Goal: Check status: Check status

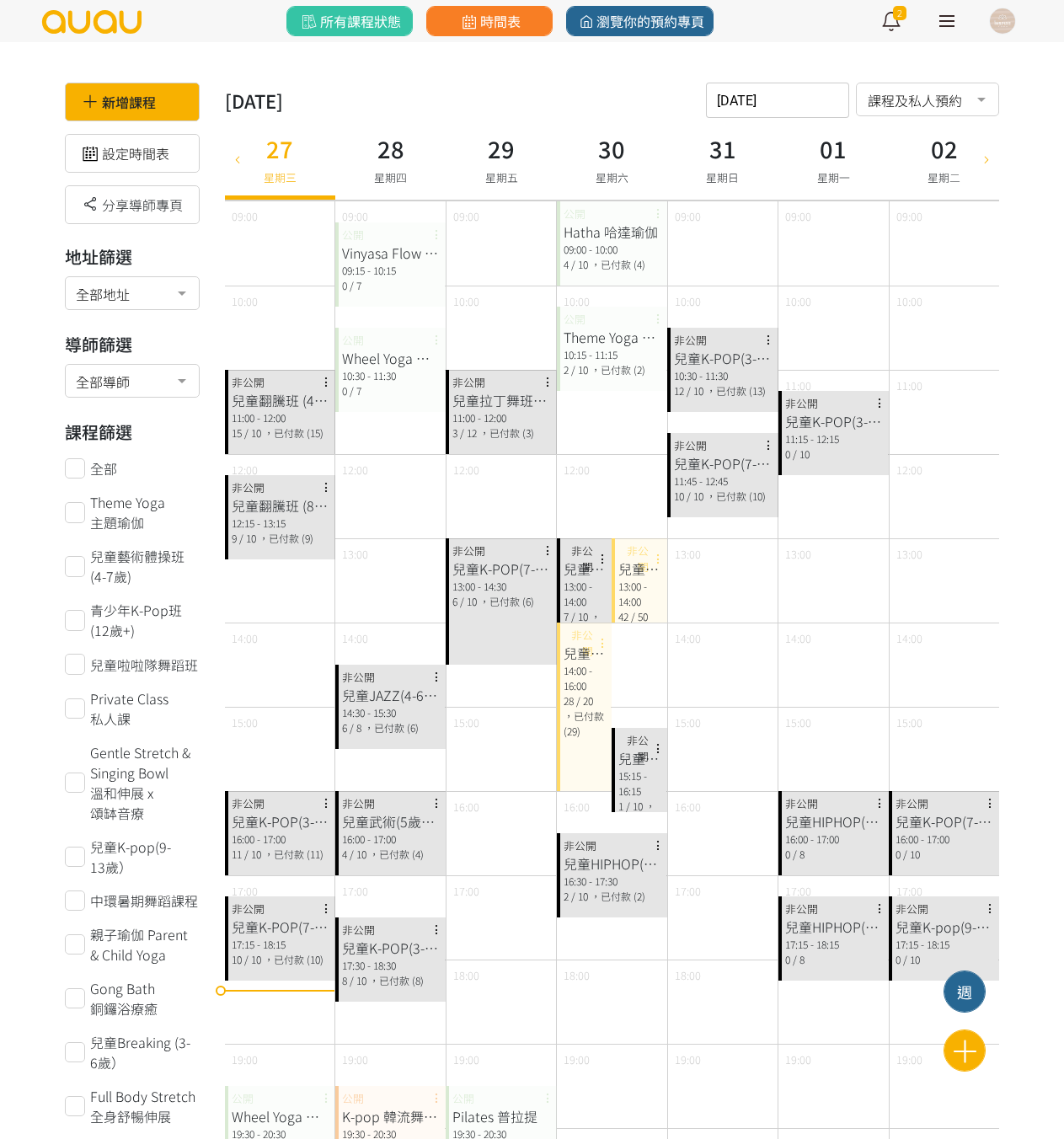
click at [992, 167] on div at bounding box center [986, 158] width 25 height 82
type input "2025-09-03"
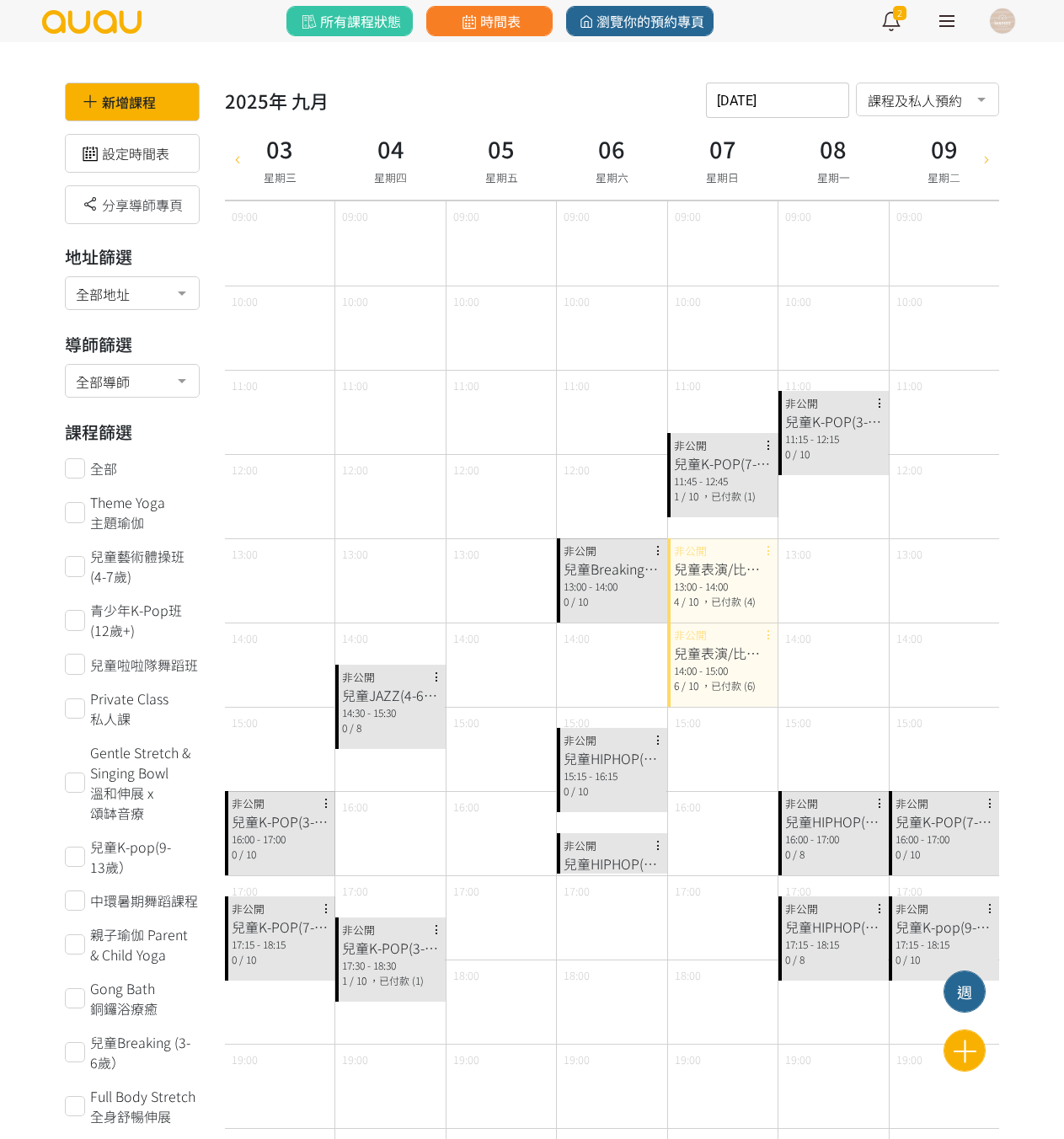
click at [693, 579] on div "13:00 - 14:00" at bounding box center [722, 586] width 97 height 15
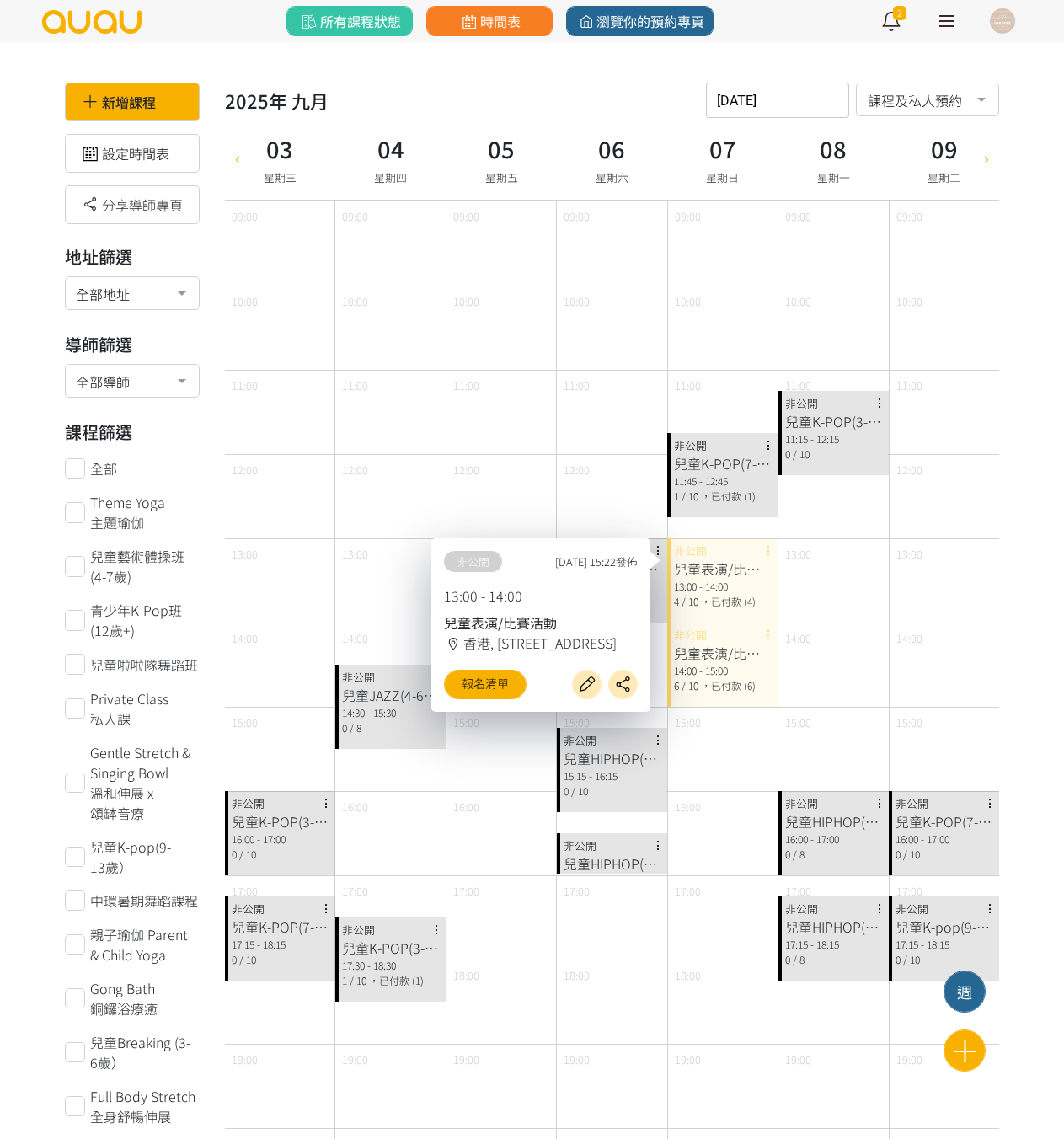
drag, startPoint x: 692, startPoint y: 663, endPoint x: 683, endPoint y: 662, distance: 9.1
click at [692, 663] on div "14:00 - 15:00" at bounding box center [722, 670] width 97 height 15
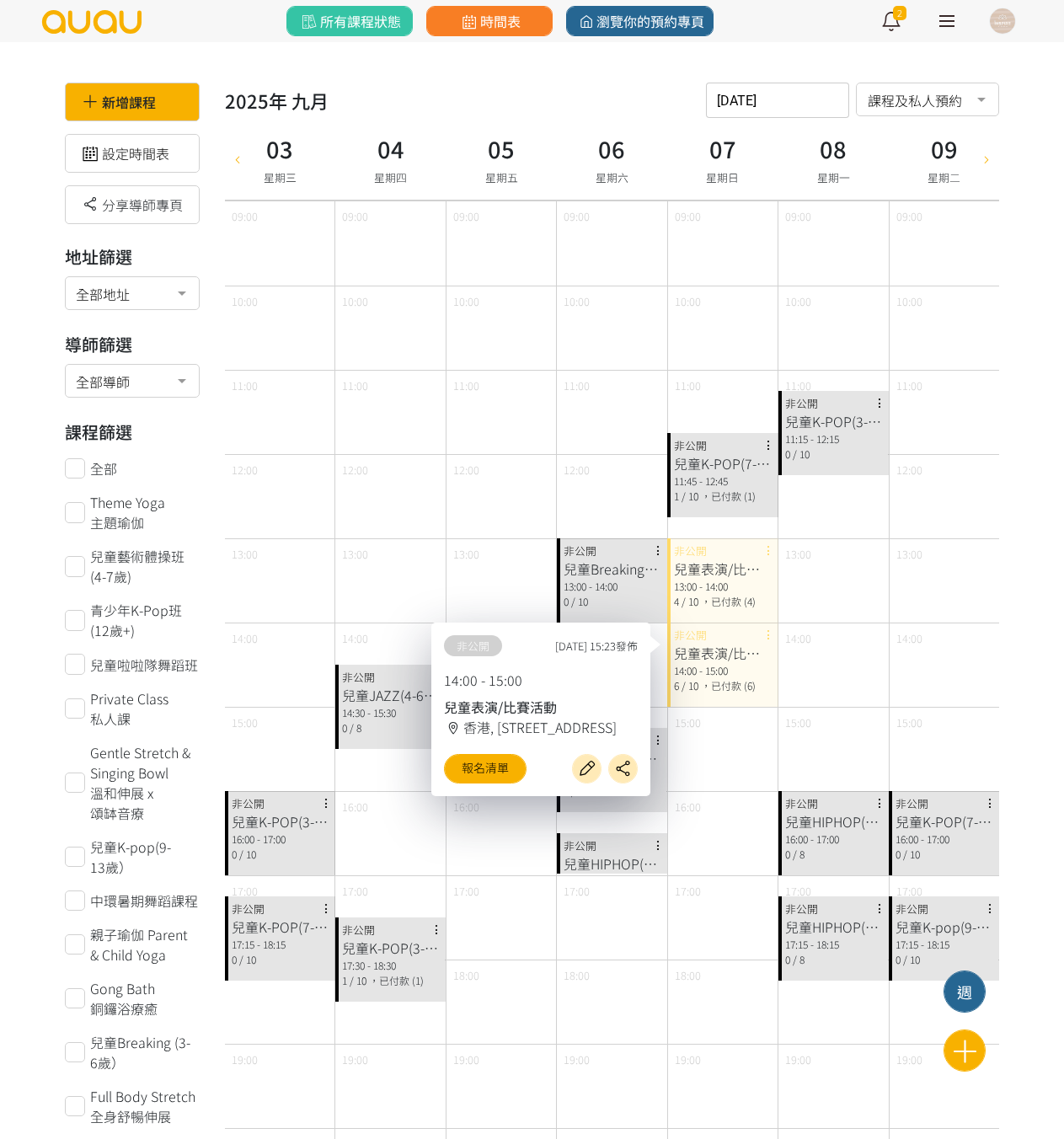
click at [716, 687] on span "，已付款 (6)" at bounding box center [728, 685] width 55 height 14
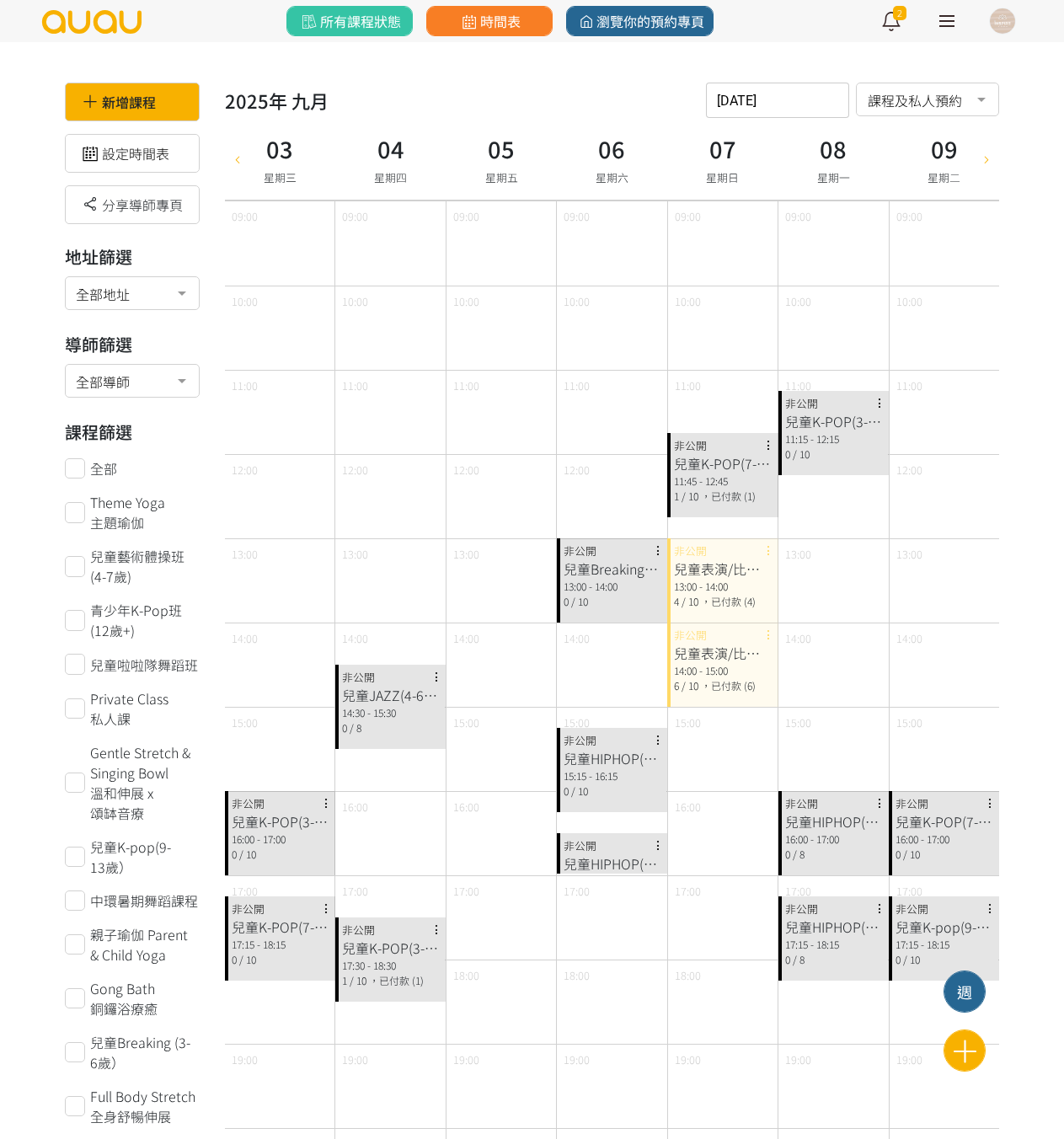
click at [729, 671] on div "14:00 - 15:00" at bounding box center [722, 670] width 97 height 15
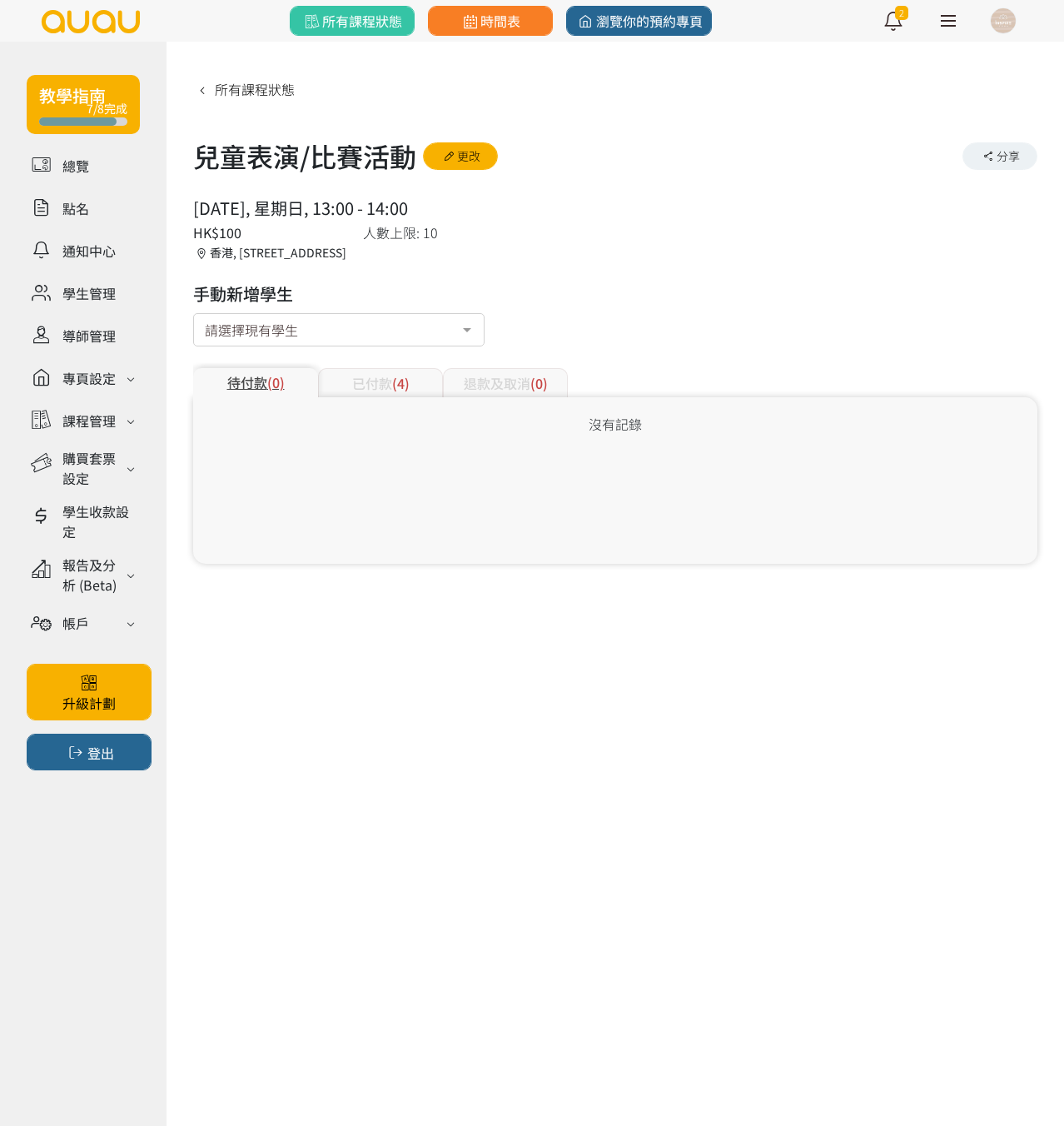
click at [389, 375] on div "已付款 (4)" at bounding box center [381, 383] width 125 height 29
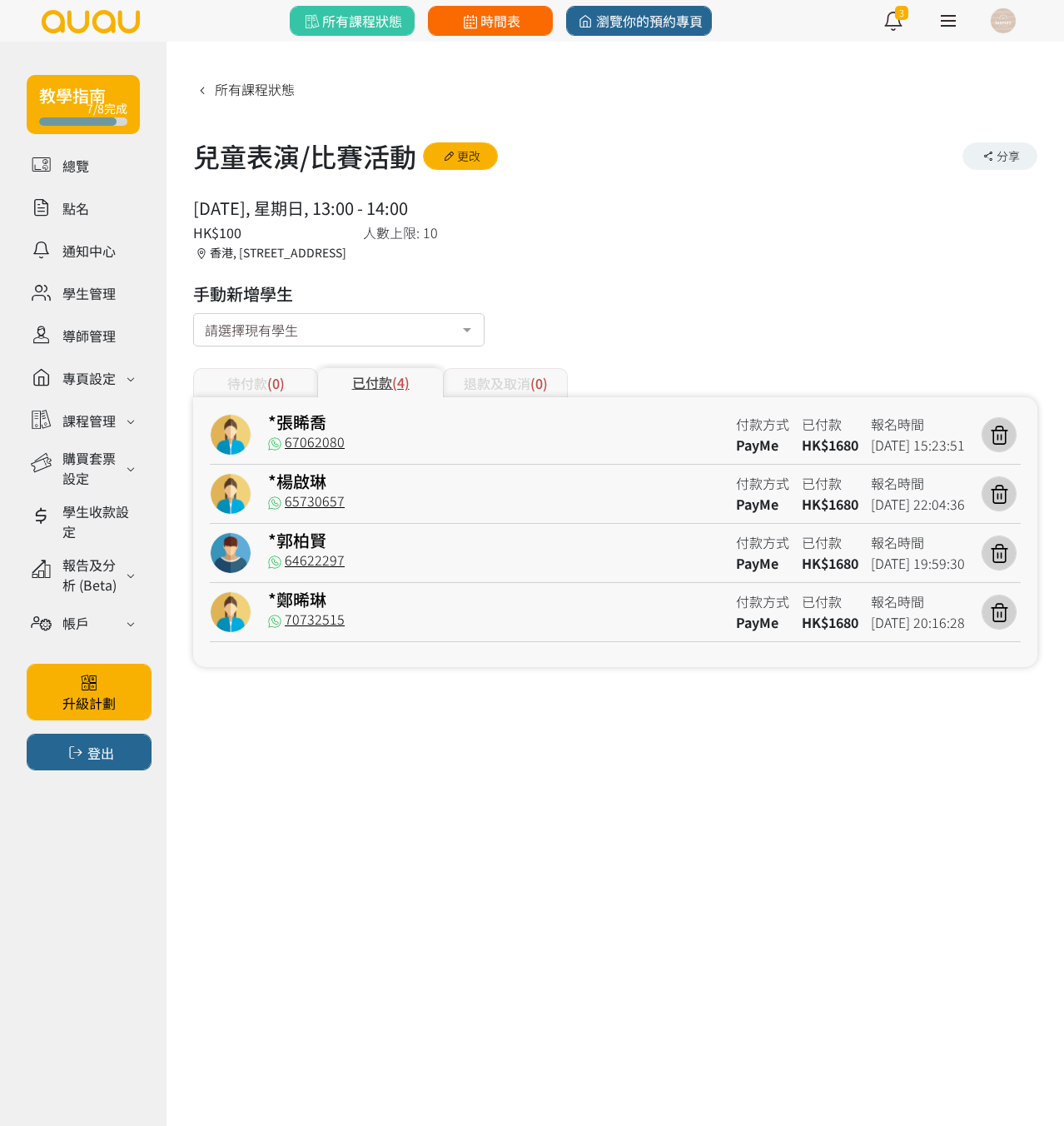
click at [497, 10] on span "時間表" at bounding box center [490, 20] width 61 height 20
click at [497, 14] on span "時間表" at bounding box center [490, 20] width 61 height 20
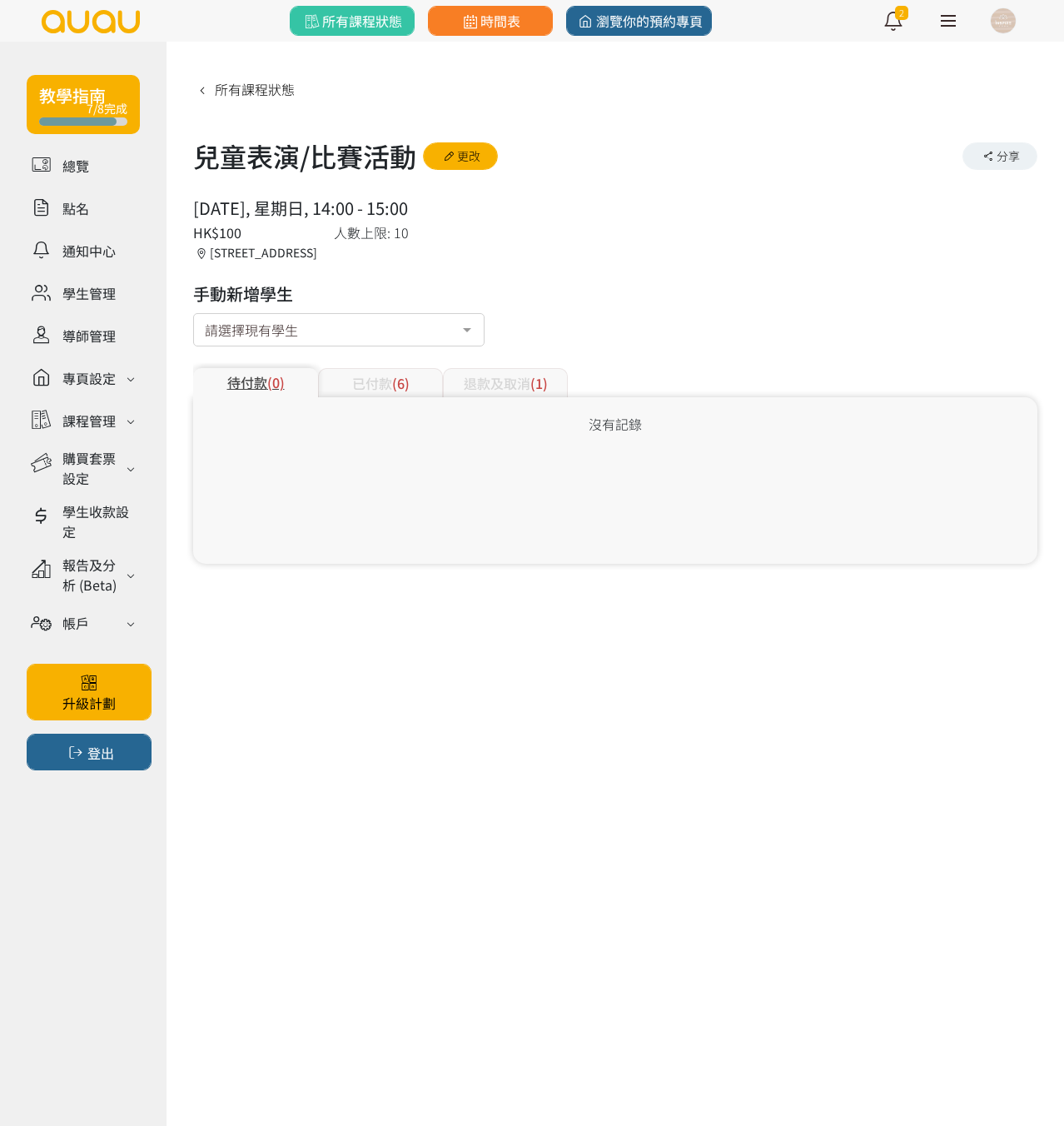
click at [401, 366] on div "待付款 (0) 已付款 (6) 退款及取消 (1)" at bounding box center [614, 373] width 844 height 49
click at [397, 378] on span "(6)" at bounding box center [401, 383] width 17 height 20
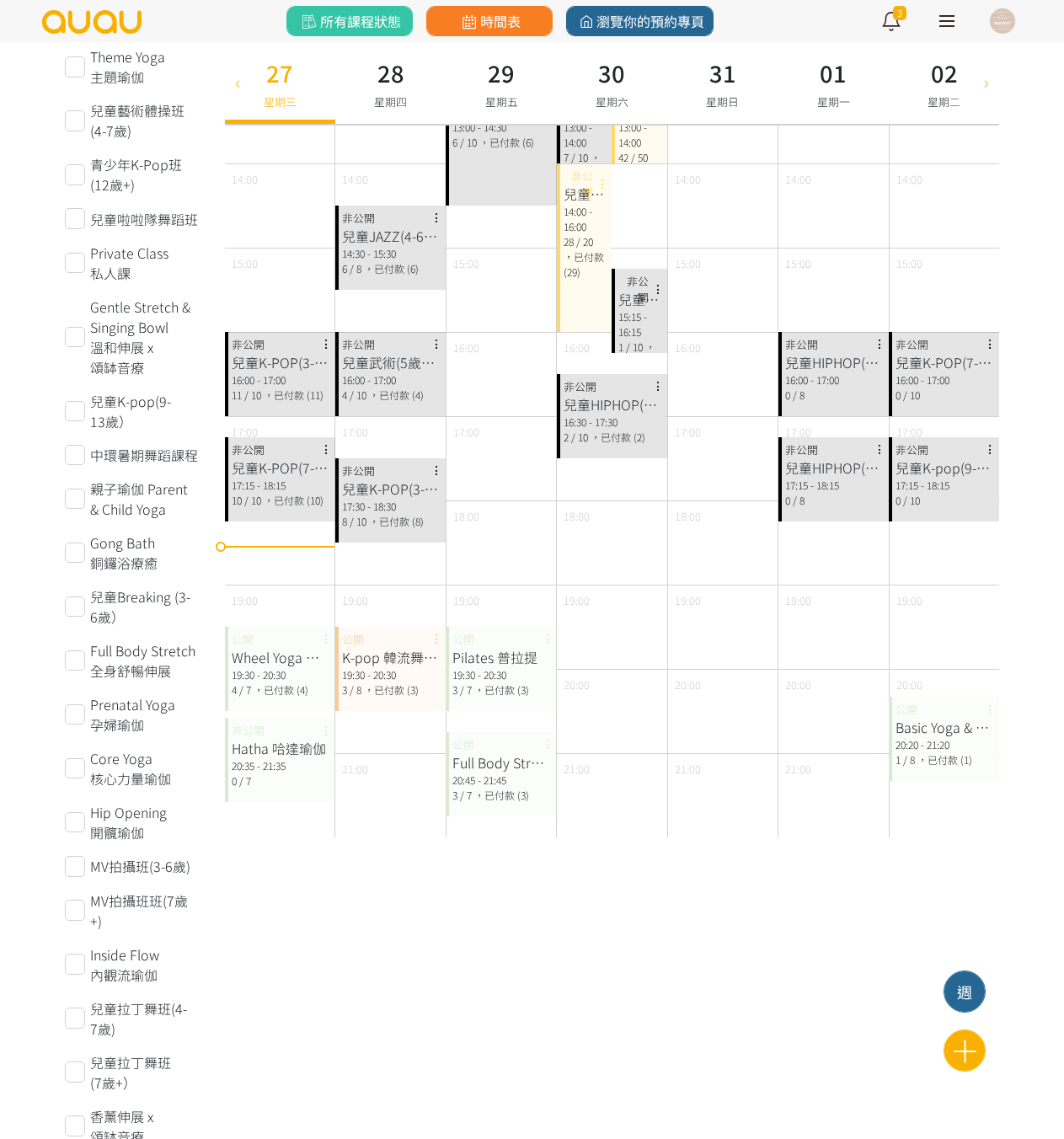
scroll to position [590, 0]
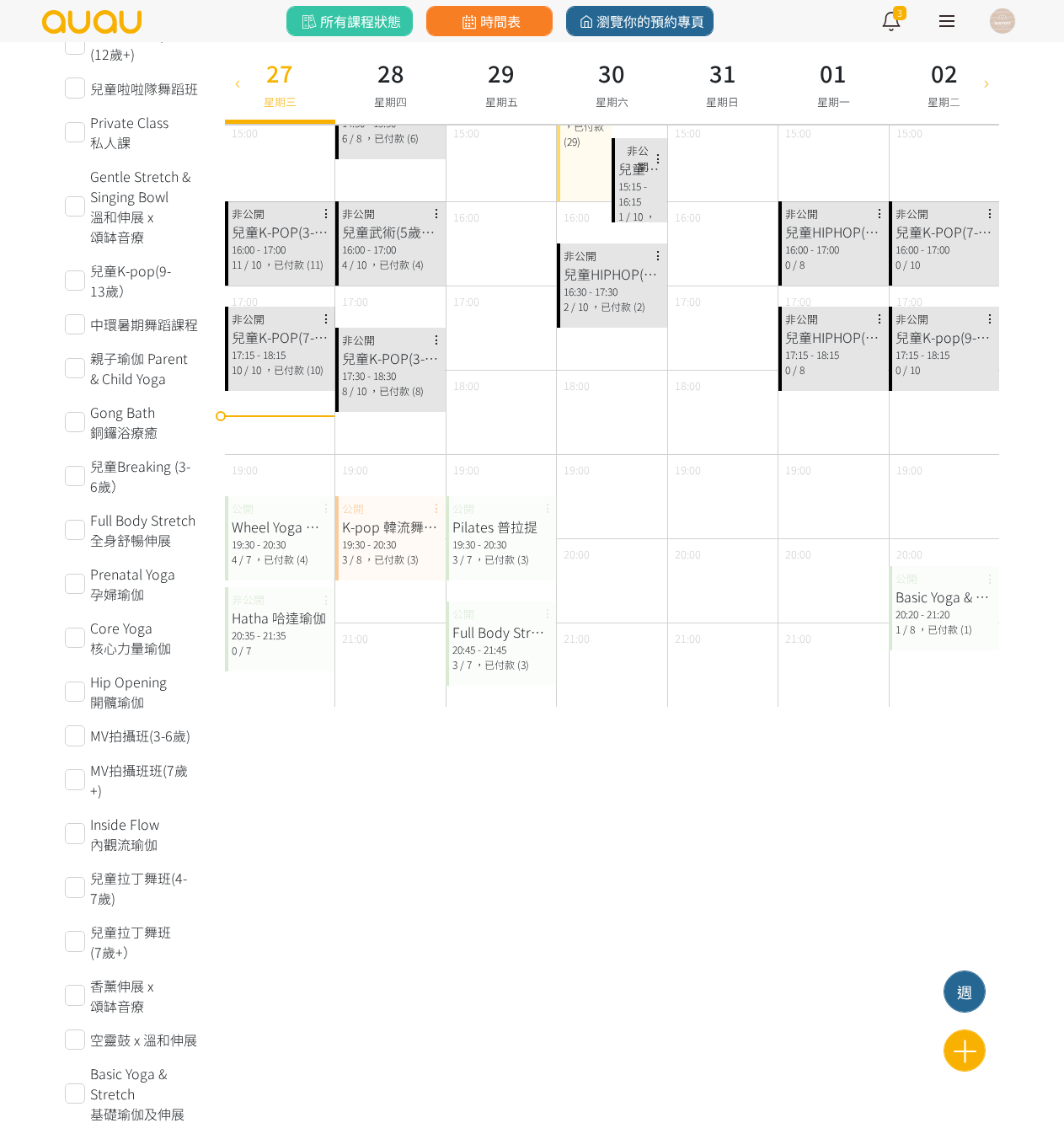
click at [272, 549] on div "19:30 - 20:30" at bounding box center [279, 545] width 97 height 15
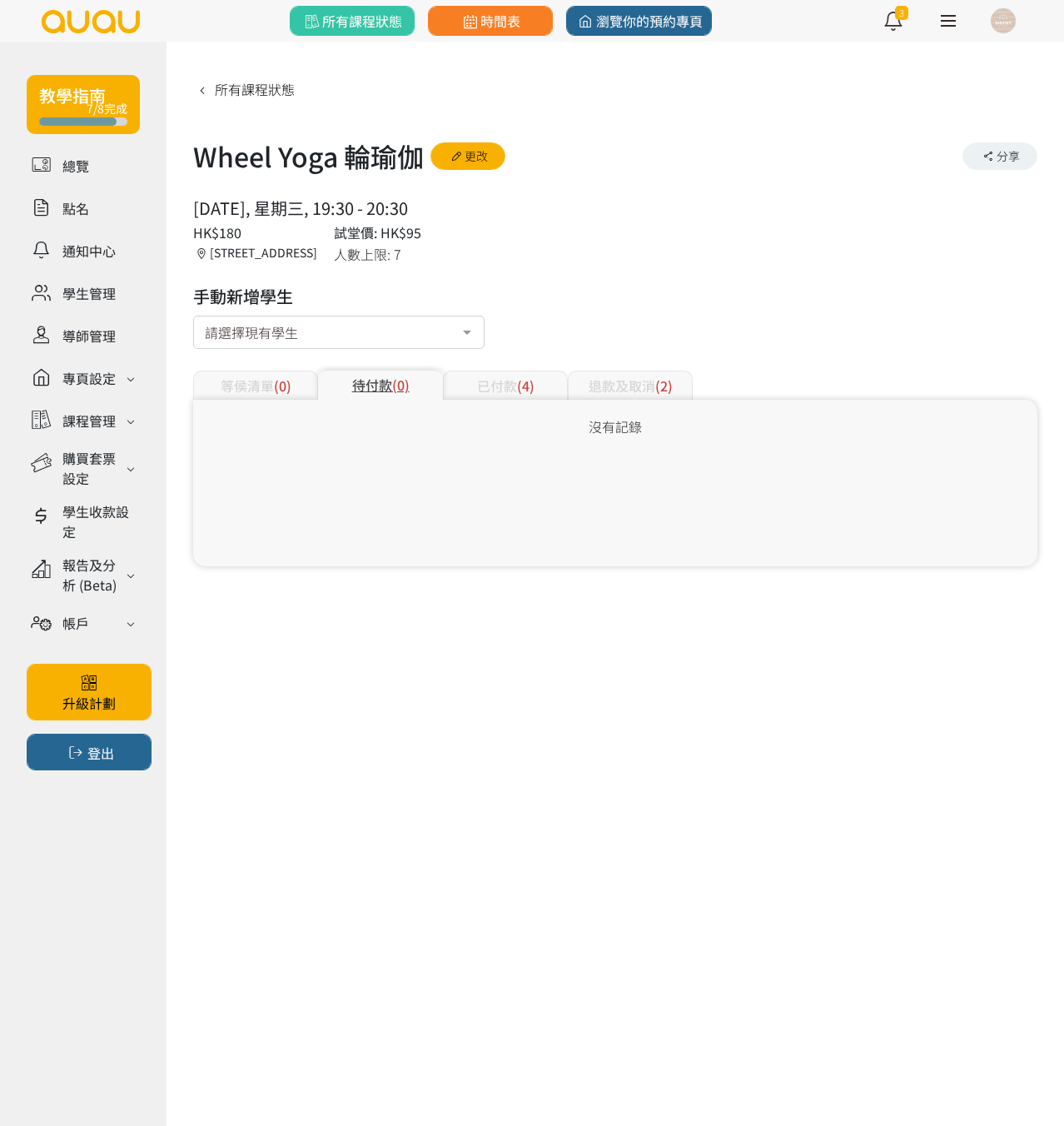
click at [503, 373] on div "已付款 (4)" at bounding box center [506, 385] width 125 height 29
